Goal: Information Seeking & Learning: Learn about a topic

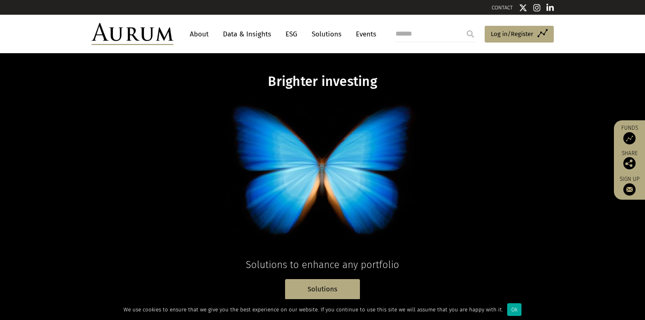
click at [197, 32] on link "About" at bounding box center [199, 34] width 27 height 15
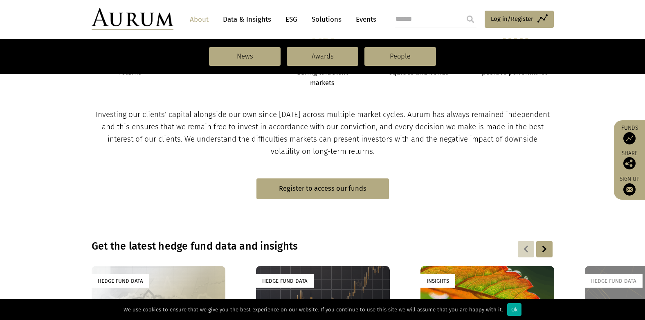
scroll to position [491, 0]
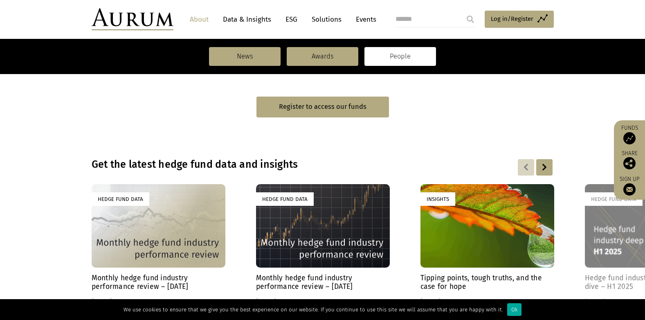
click at [393, 54] on link "People" at bounding box center [401, 56] width 72 height 19
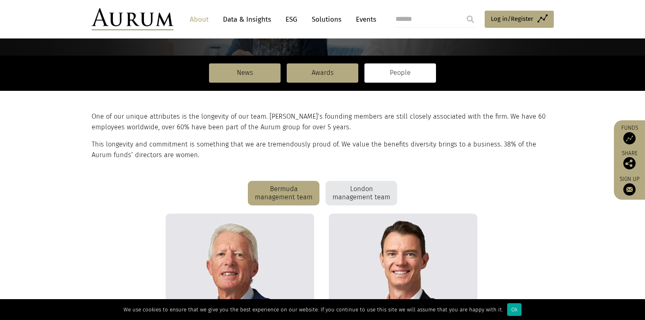
scroll to position [41, 0]
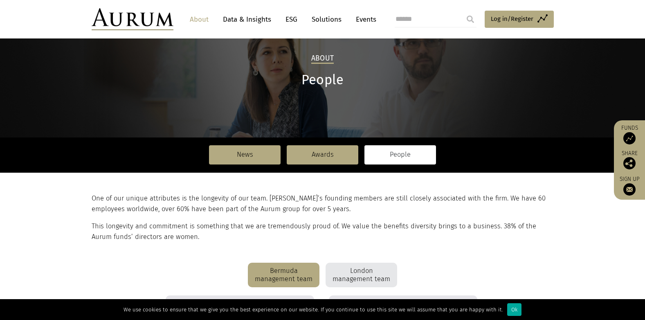
drag, startPoint x: 358, startPoint y: 270, endPoint x: 361, endPoint y: 268, distance: 4.4
click at [361, 268] on div "London management team" at bounding box center [362, 275] width 72 height 25
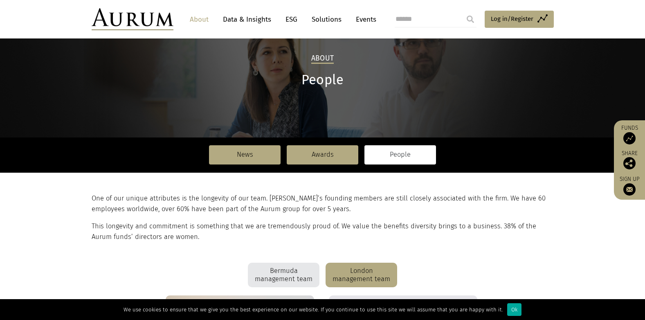
drag, startPoint x: 361, startPoint y: 268, endPoint x: 444, endPoint y: 262, distance: 82.9
click at [444, 262] on section "One of our unique attributes is the longevity of our team. Aurum’s founding mem…" at bounding box center [322, 218] width 645 height 90
click at [379, 275] on div "London management team" at bounding box center [362, 275] width 72 height 25
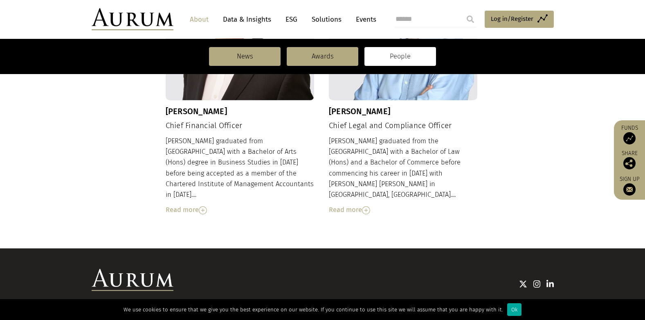
scroll to position [942, 0]
